Goal: Information Seeking & Learning: Learn about a topic

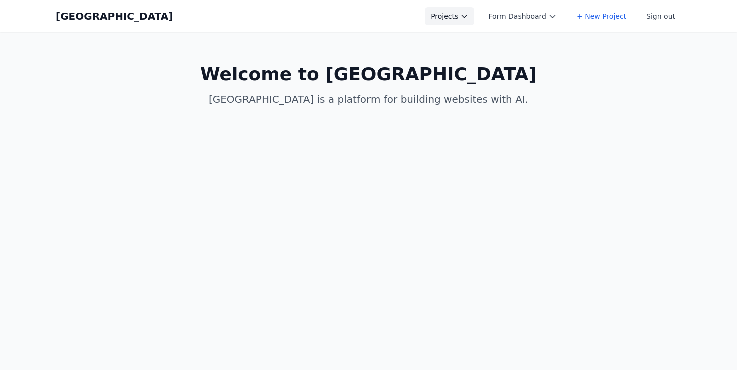
click at [472, 7] on button "Projects" at bounding box center [450, 16] width 50 height 18
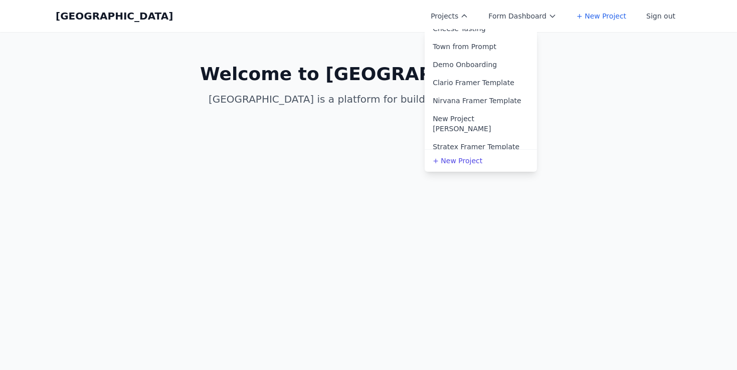
scroll to position [303, 0]
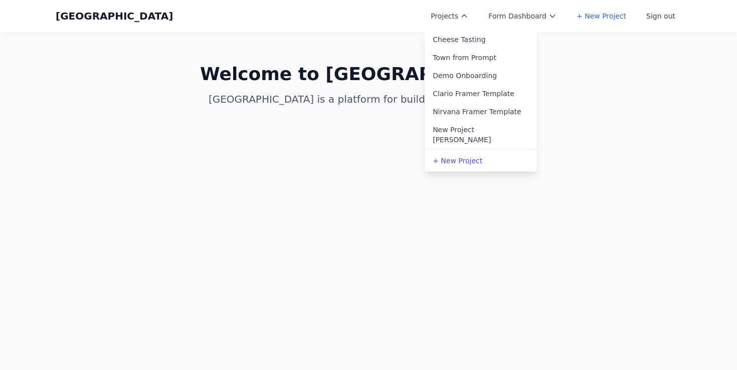
click at [484, 149] on link "Stratex Framer Template" at bounding box center [481, 158] width 112 height 18
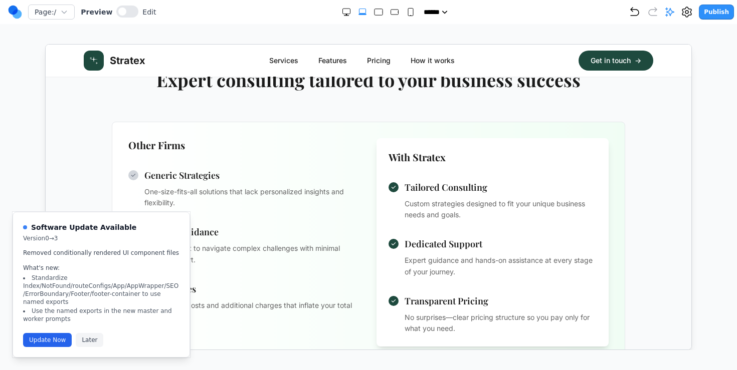
scroll to position [383, 0]
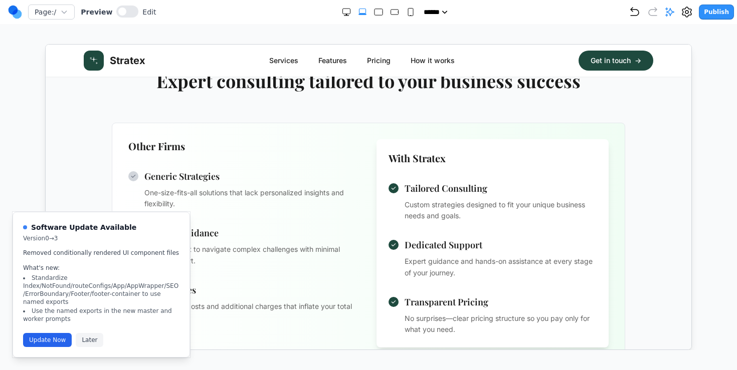
click at [255, 139] on h3 "Other Firms" at bounding box center [244, 146] width 232 height 14
click at [387, 187] on div "With Stratex Tailored Consulting Custom strategies designed to fit your unique …" at bounding box center [492, 243] width 232 height 209
click at [124, 15] on button at bounding box center [127, 12] width 22 height 12
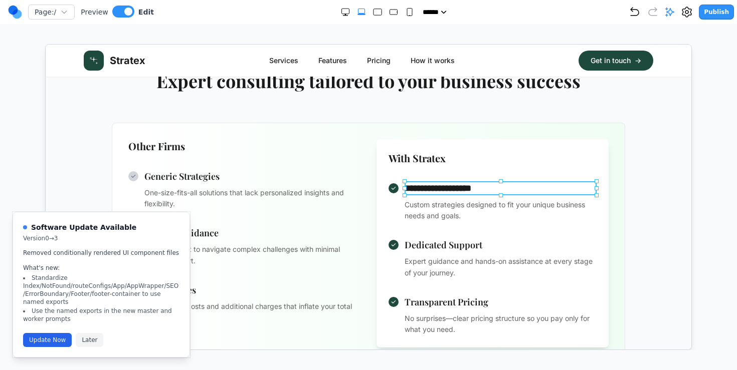
click at [419, 190] on h4 "**********" at bounding box center [500, 188] width 192 height 14
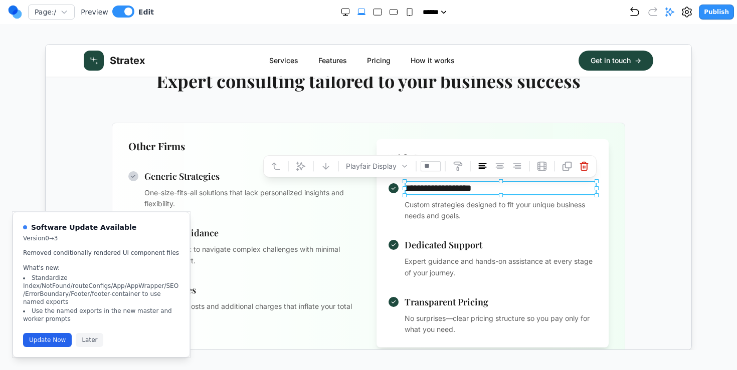
click at [411, 195] on div "**********" at bounding box center [500, 201] width 192 height 41
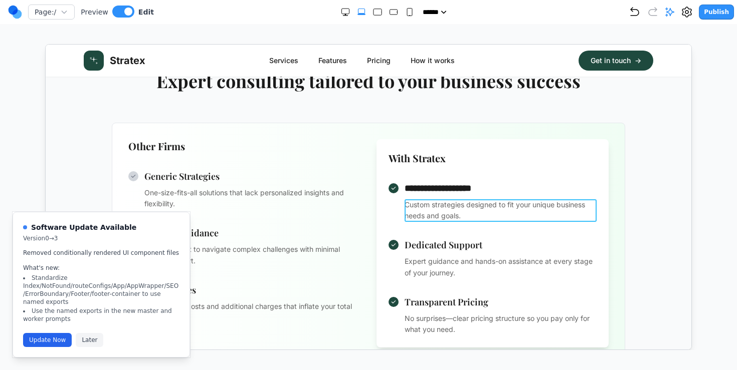
click at [425, 204] on p "Custom strategies designed to fit your unique business needs and goals." at bounding box center [500, 210] width 192 height 23
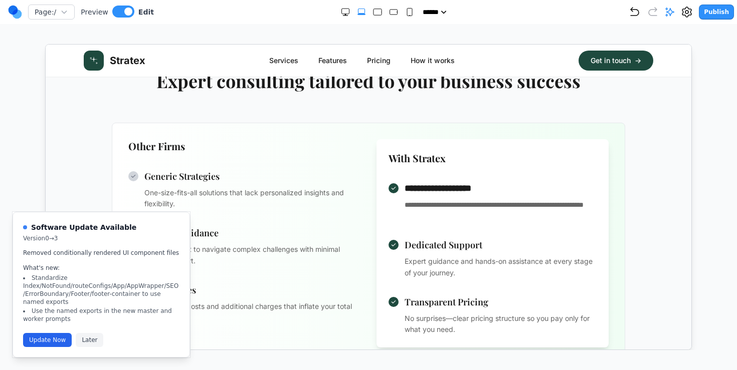
click at [394, 230] on div "**********" at bounding box center [492, 243] width 232 height 209
click at [391, 188] on icon at bounding box center [393, 188] width 6 height 6
click at [431, 188] on h4 "**********" at bounding box center [500, 188] width 192 height 14
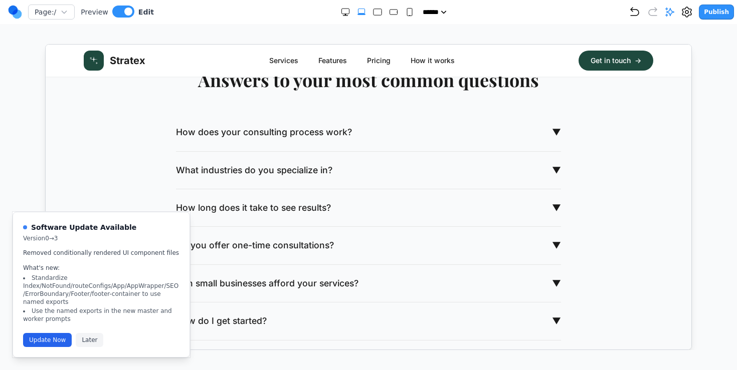
scroll to position [1566, 0]
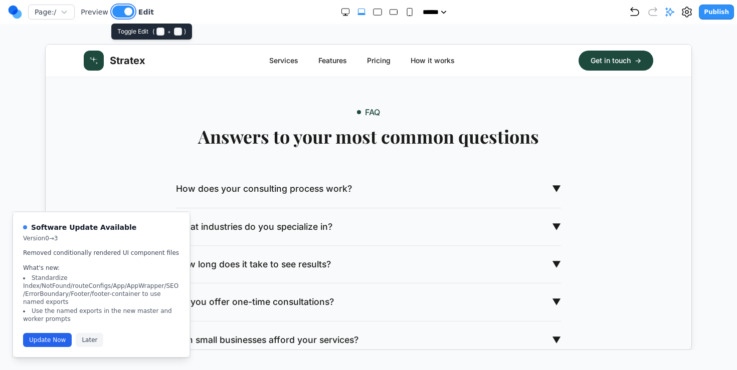
click at [123, 10] on button at bounding box center [123, 12] width 22 height 12
click at [322, 185] on span "How does your consulting process work?" at bounding box center [263, 188] width 176 height 13
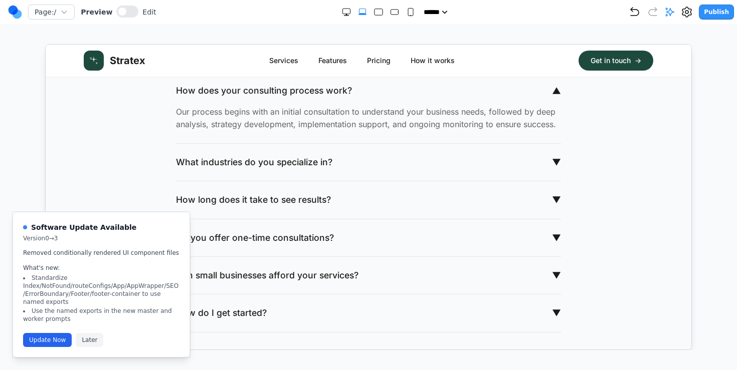
scroll to position [1664, 0]
click at [327, 169] on div "What industries do you specialize in? ▼" at bounding box center [367, 162] width 385 height 38
click at [315, 165] on span "What industries do you specialize in?" at bounding box center [253, 161] width 156 height 13
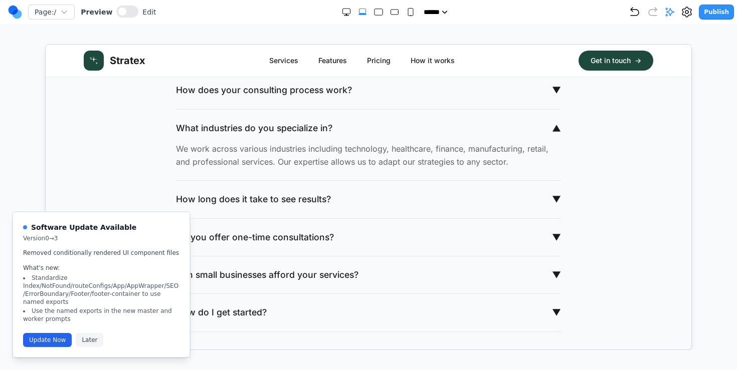
click at [301, 196] on span "How long does it take to see results?" at bounding box center [252, 198] width 155 height 13
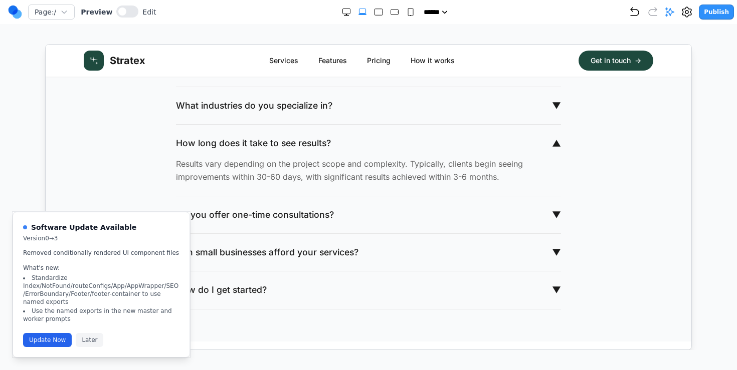
scroll to position [1703, 0]
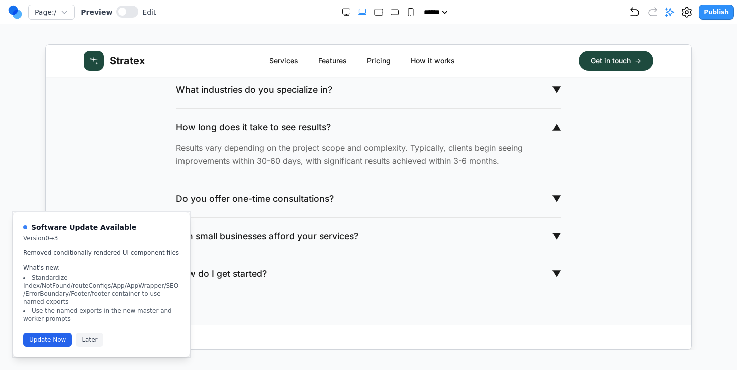
click at [291, 205] on div "Do you offer one-time consultations? ▼" at bounding box center [367, 199] width 385 height 38
click at [291, 202] on span "Do you offer one-time consultations?" at bounding box center [254, 198] width 158 height 13
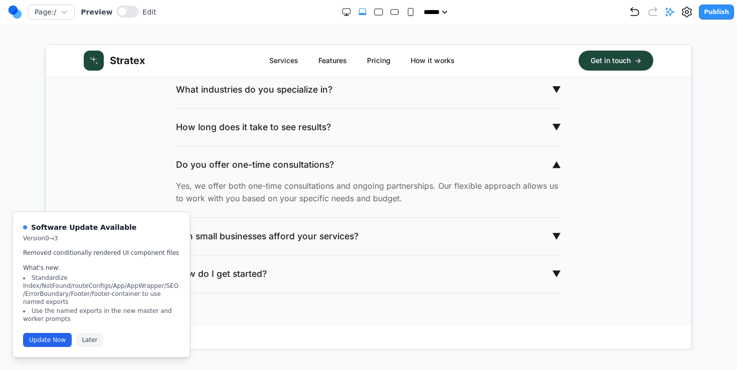
scroll to position [1747, 0]
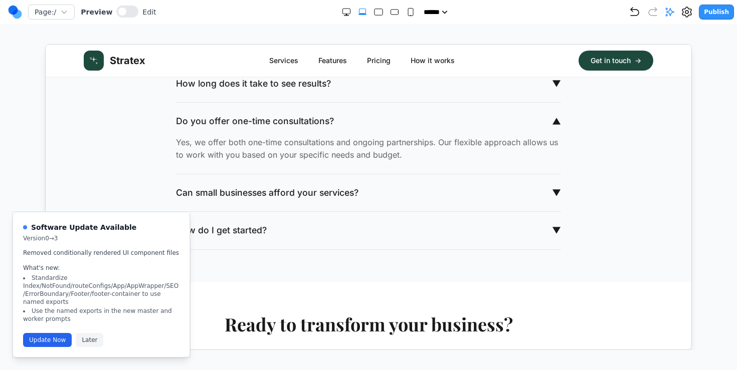
click at [294, 191] on span "Can small businesses afford your services?" at bounding box center [266, 192] width 182 height 13
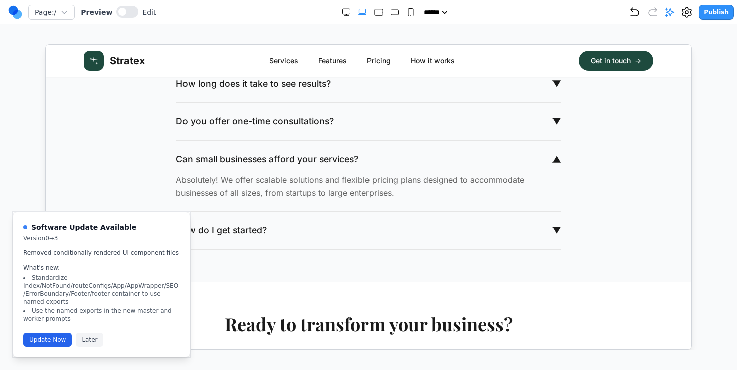
click at [266, 231] on button "How do I get started? ▼" at bounding box center [367, 230] width 385 height 13
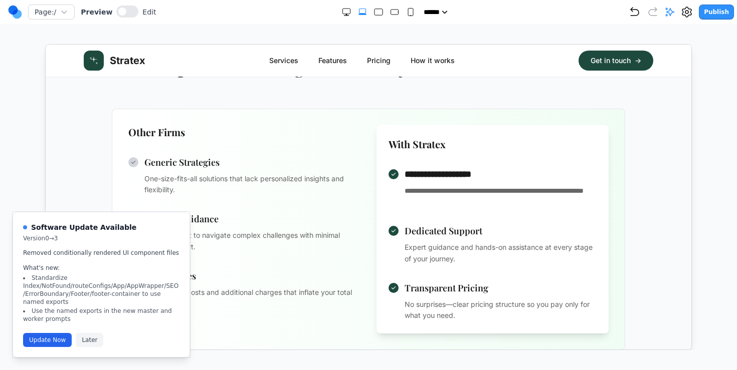
scroll to position [414, 0]
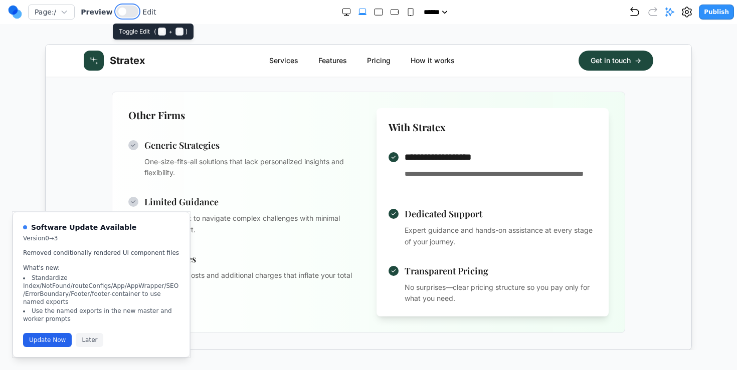
click at [122, 10] on span at bounding box center [122, 12] width 8 height 8
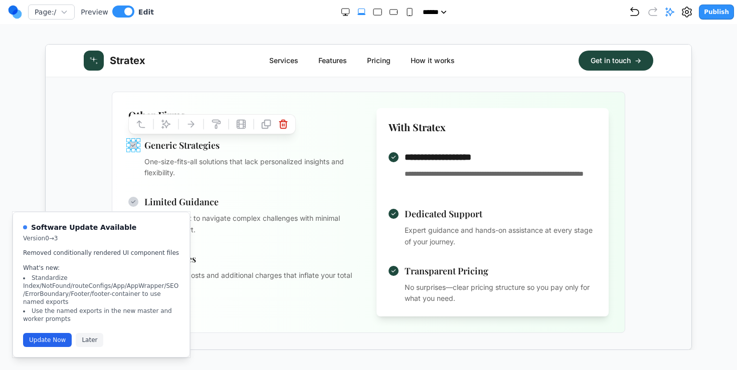
click at [170, 144] on h4 "Generic Strategies" at bounding box center [252, 145] width 216 height 14
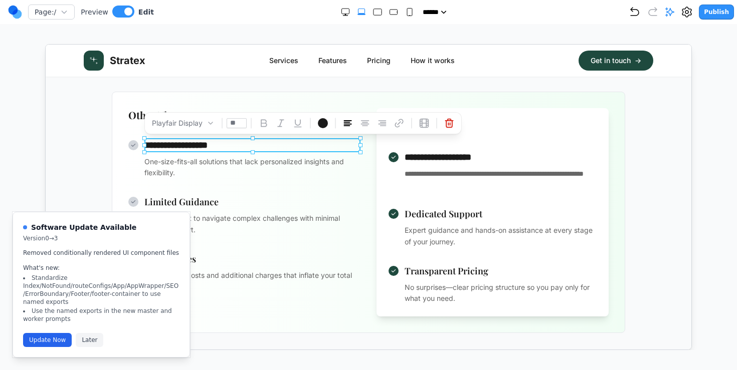
click at [179, 163] on p "One-size-fits-all solutions that lack personalized insights and flexibility." at bounding box center [252, 167] width 216 height 23
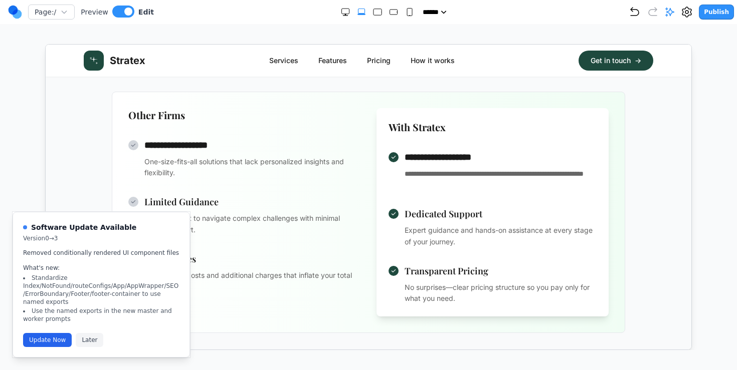
click at [175, 163] on p "One-size-fits-all solutions that lack personalized insights and flexibility." at bounding box center [252, 167] width 216 height 23
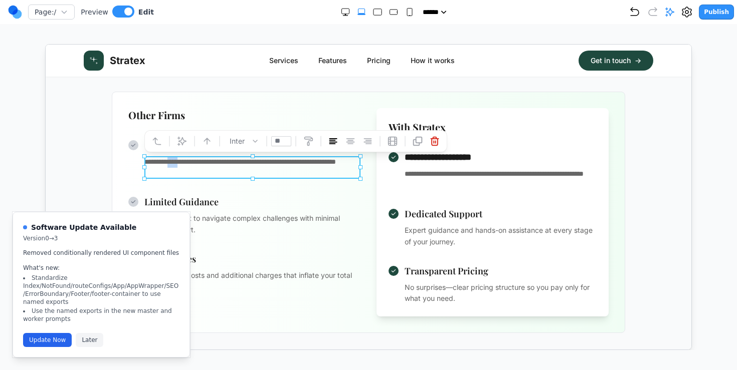
click at [175, 163] on p "**********" at bounding box center [252, 167] width 216 height 23
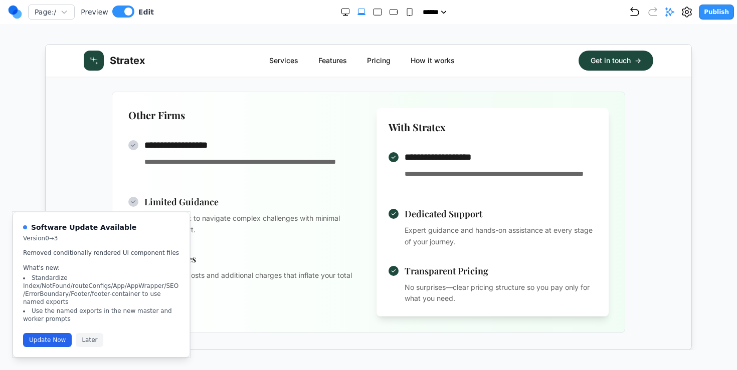
click at [406, 311] on div "**********" at bounding box center [492, 212] width 232 height 209
click at [400, 283] on div "Transparent Pricing No surprises—clear pricing structure so you pay only for wh…" at bounding box center [492, 284] width 208 height 41
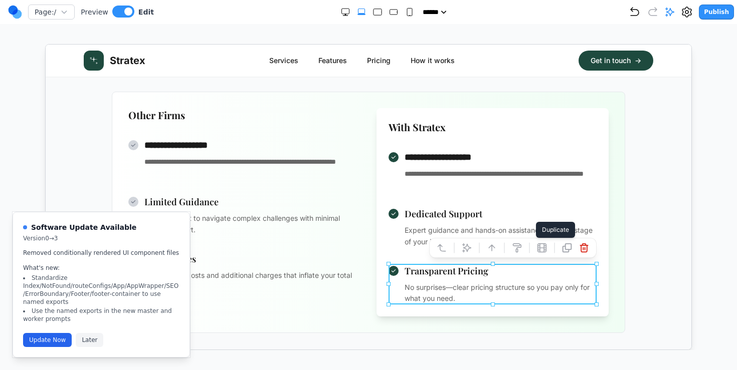
click at [562, 246] on icon at bounding box center [566, 247] width 9 height 9
click at [403, 277] on div "Transparent Pricing No surprises—clear pricing structure so you pay only for wh…" at bounding box center [492, 284] width 208 height 41
click at [302, 272] on p "Unexpected costs and additional charges that inflate your total investment." at bounding box center [252, 281] width 216 height 23
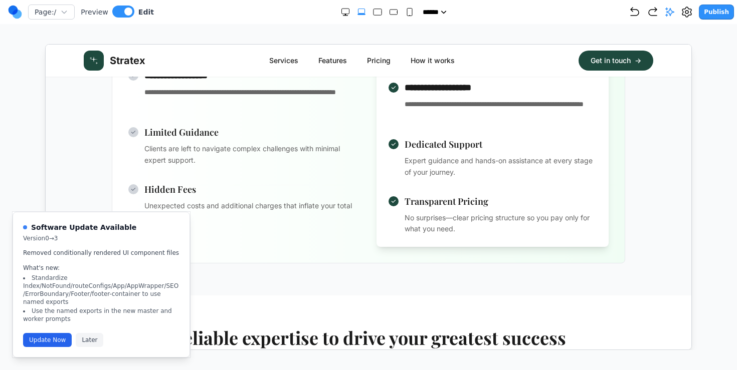
scroll to position [487, 0]
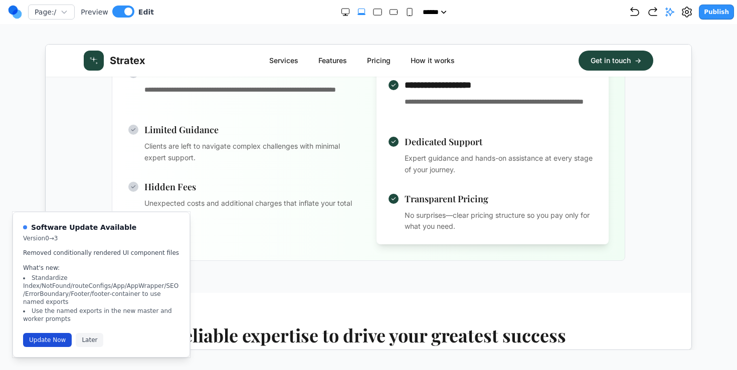
click at [52, 341] on button "Update Now" at bounding box center [47, 340] width 49 height 14
